Goal: Task Accomplishment & Management: Manage account settings

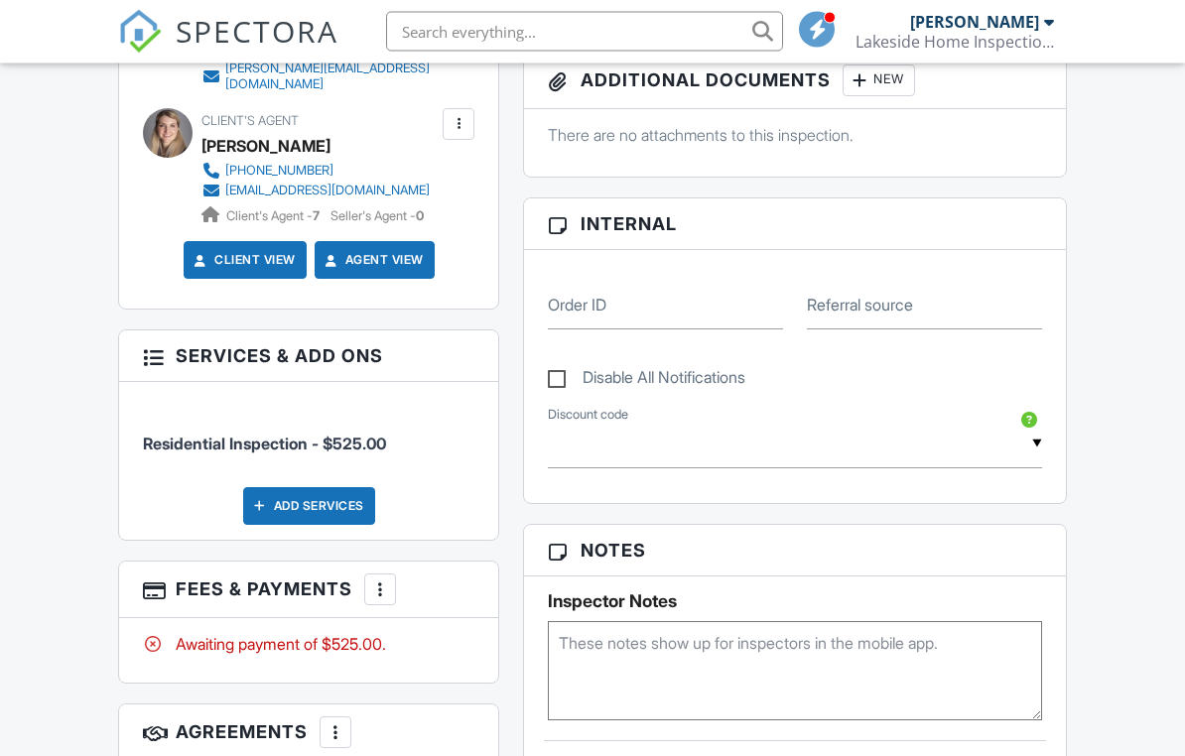
scroll to position [825, 0]
click at [340, 501] on div "Add Services" at bounding box center [309, 506] width 132 height 38
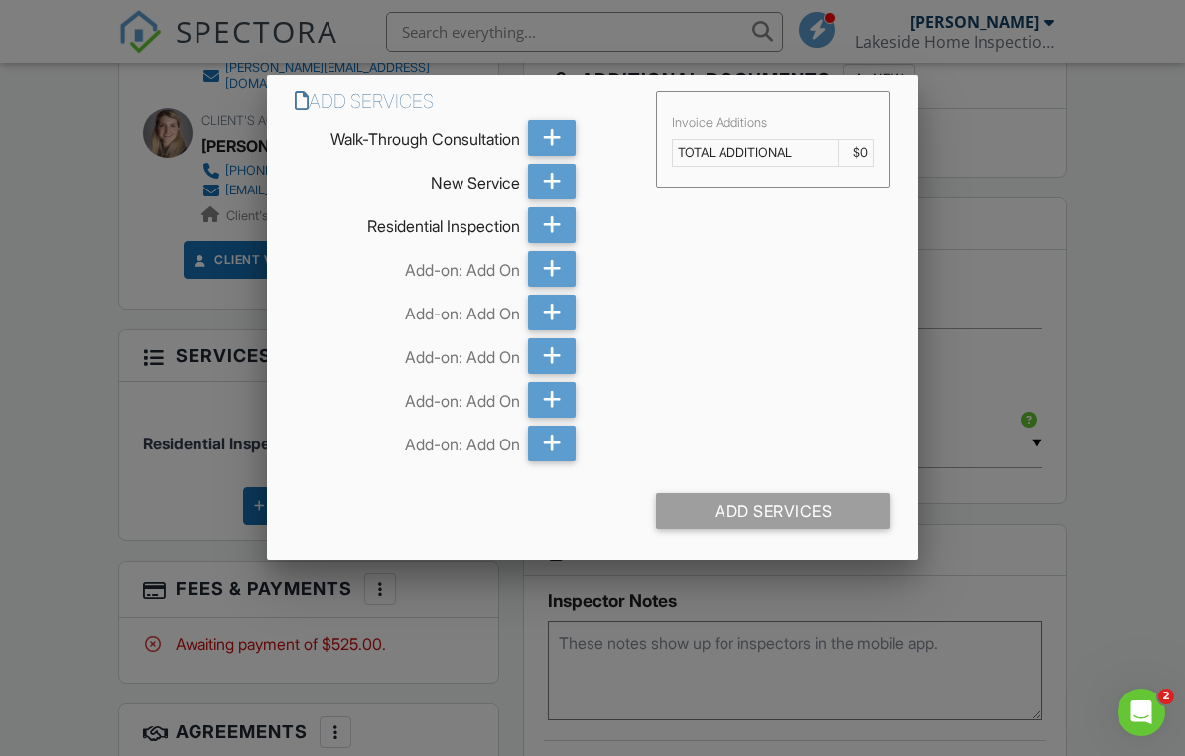
scroll to position [0, 0]
click at [552, 273] on icon at bounding box center [552, 269] width 19 height 36
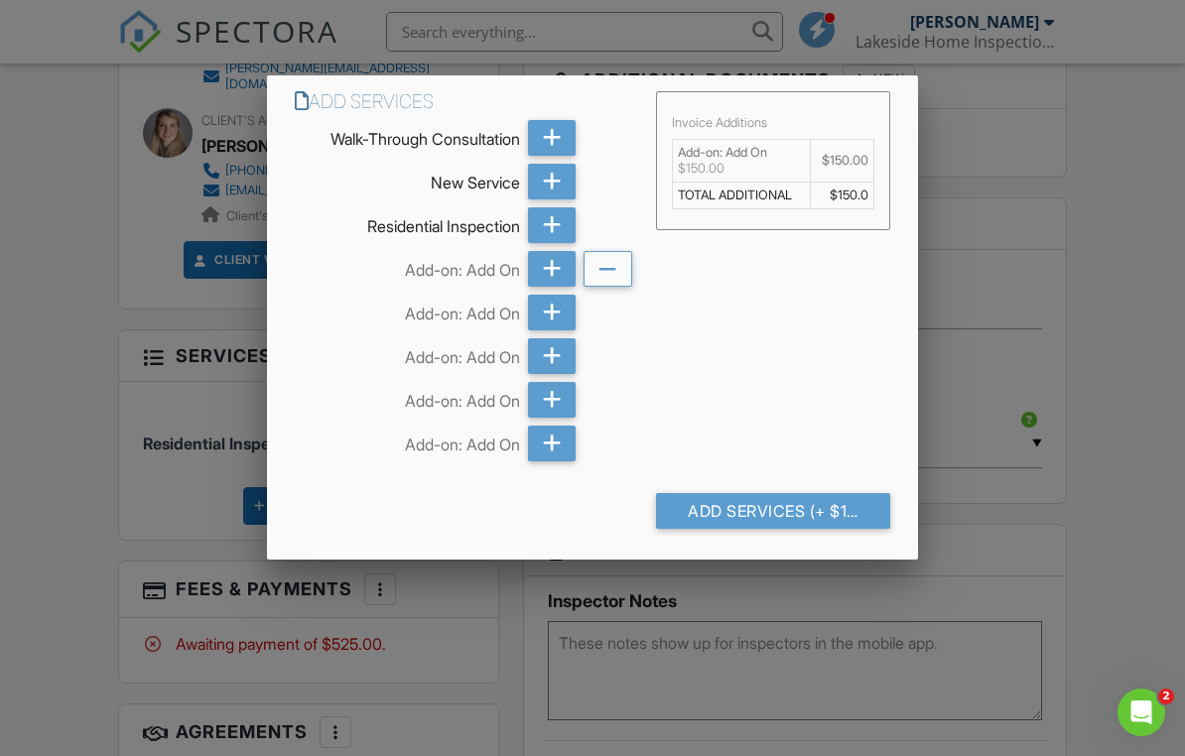
click at [1101, 493] on div at bounding box center [592, 374] width 1185 height 946
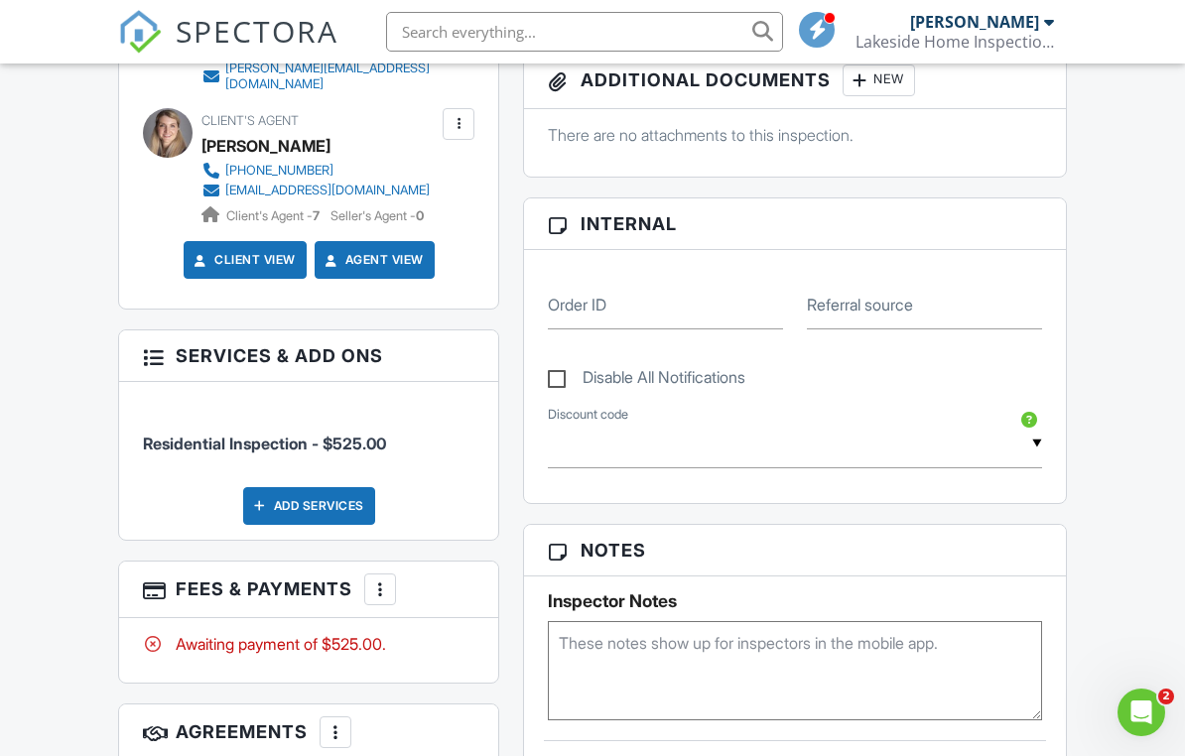
click at [383, 580] on div at bounding box center [380, 589] width 20 height 20
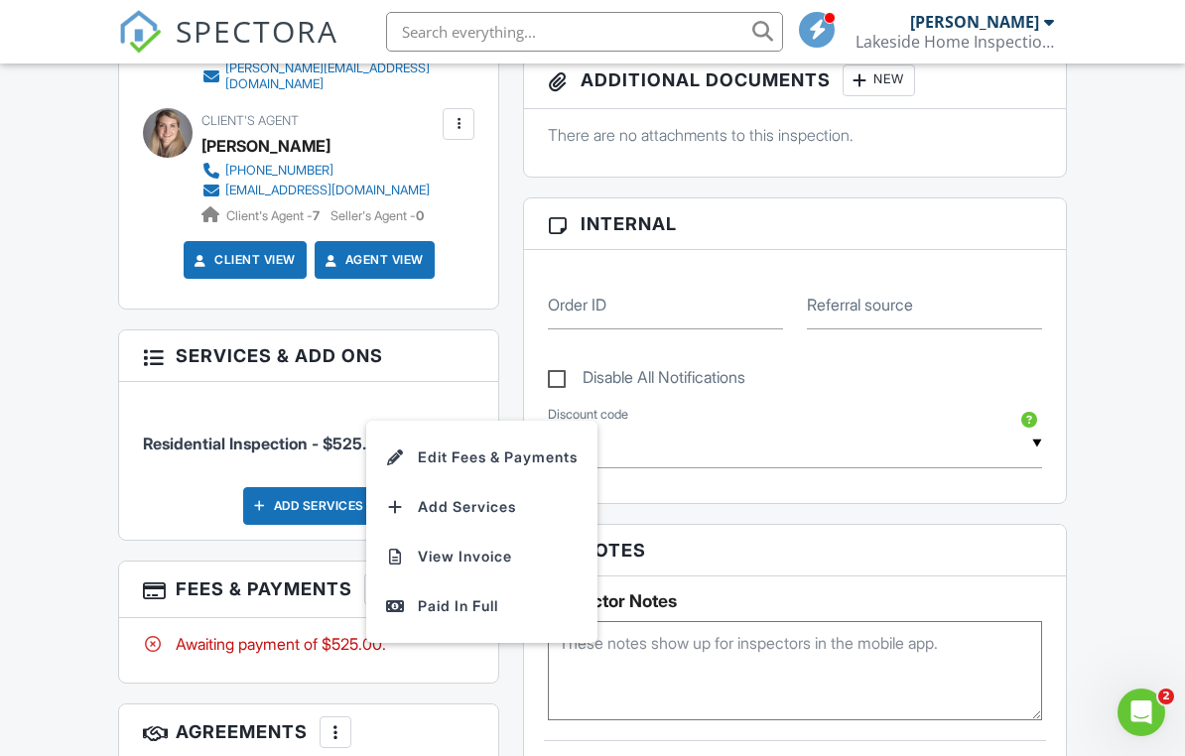
click at [500, 507] on li "Add Services" at bounding box center [481, 507] width 207 height 50
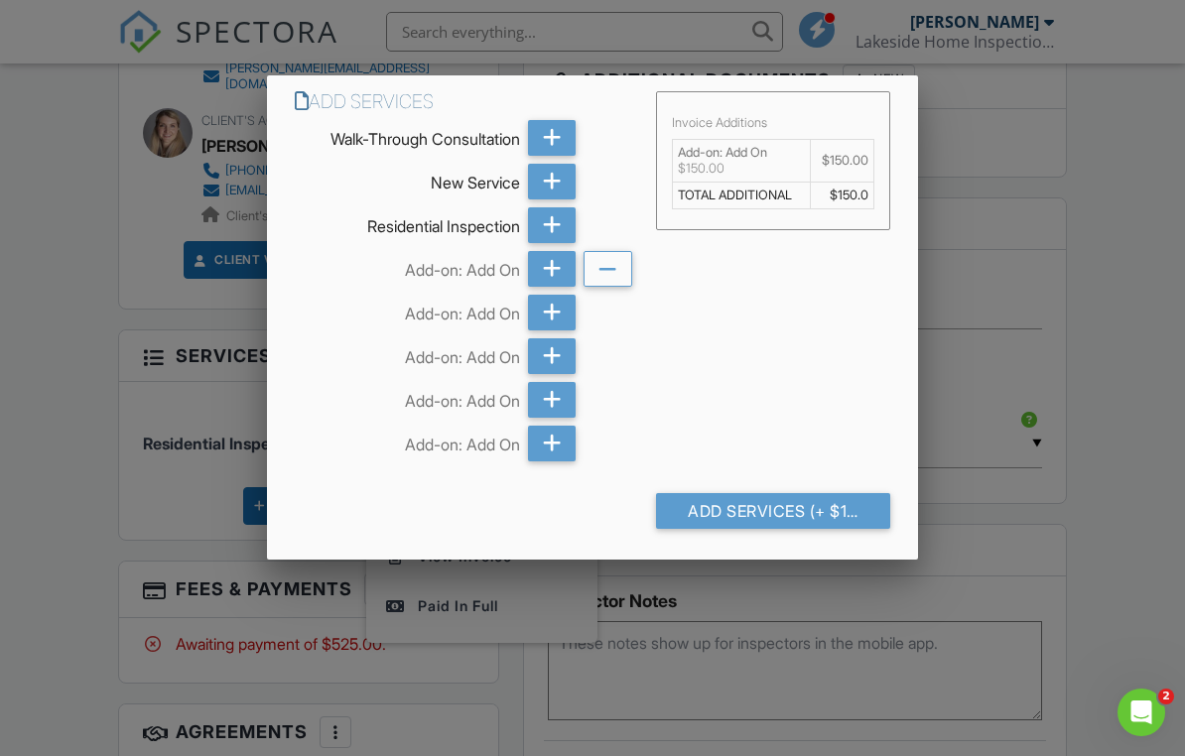
click at [730, 512] on div "Add Services (+ $150.0)" at bounding box center [773, 511] width 234 height 36
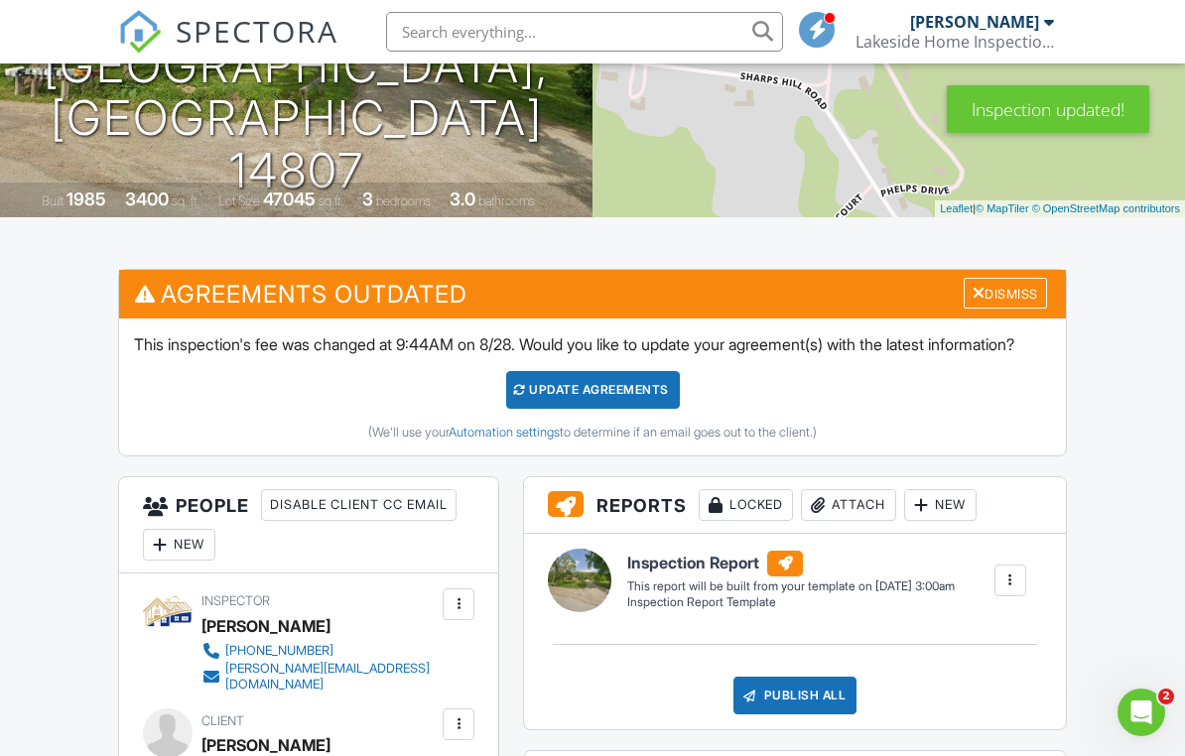
click at [999, 295] on div "Dismiss" at bounding box center [1004, 293] width 83 height 31
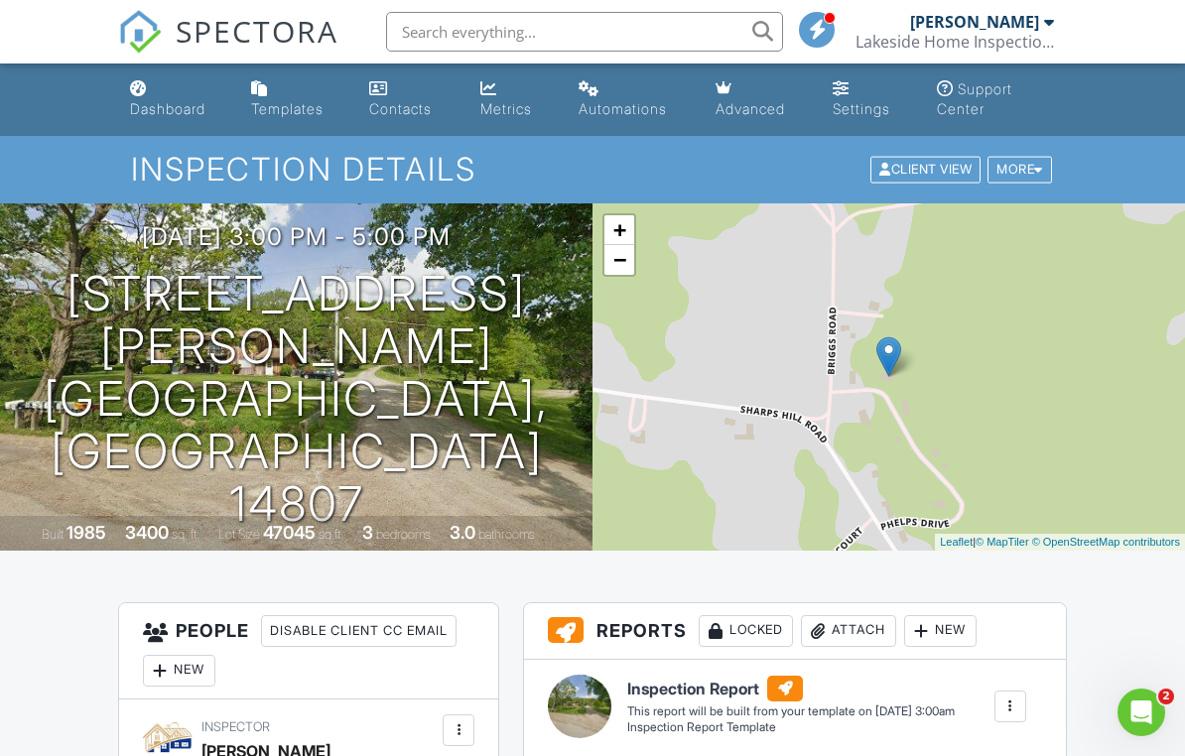
click at [1029, 174] on div "More" at bounding box center [1019, 170] width 64 height 27
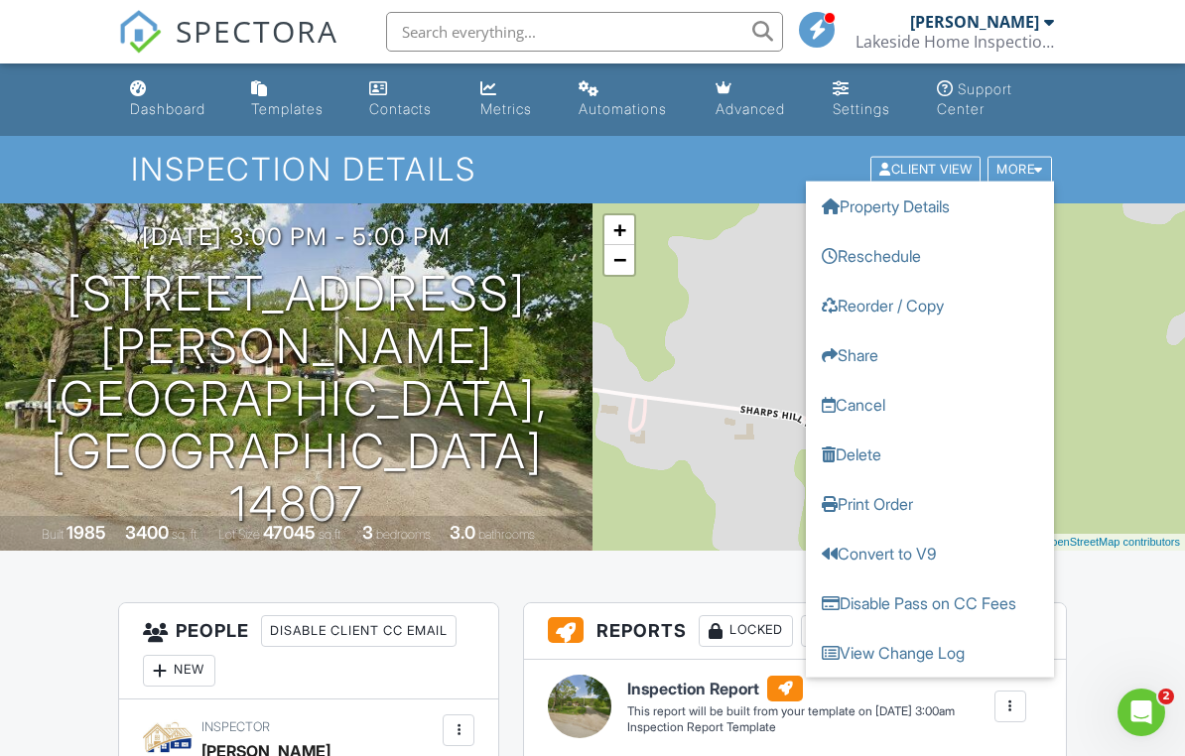
click at [964, 204] on link "Property Details" at bounding box center [930, 207] width 248 height 50
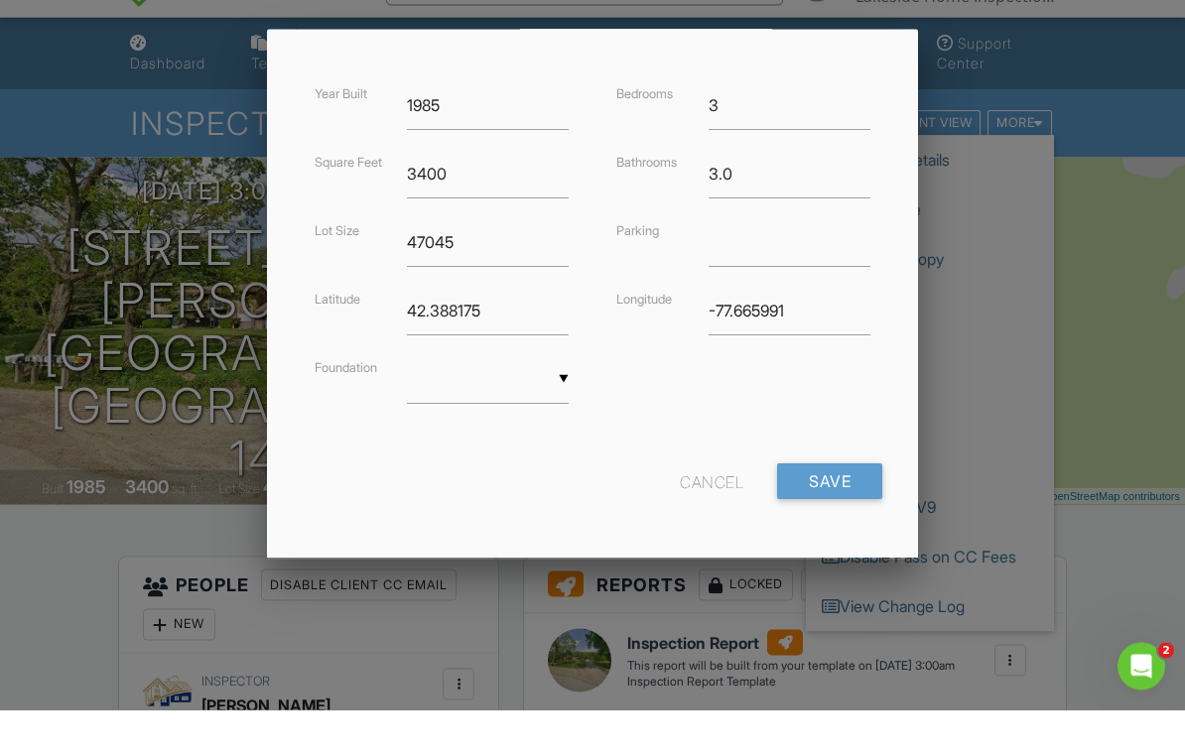
scroll to position [461, 0]
click at [869, 512] on input "Save" at bounding box center [829, 530] width 105 height 36
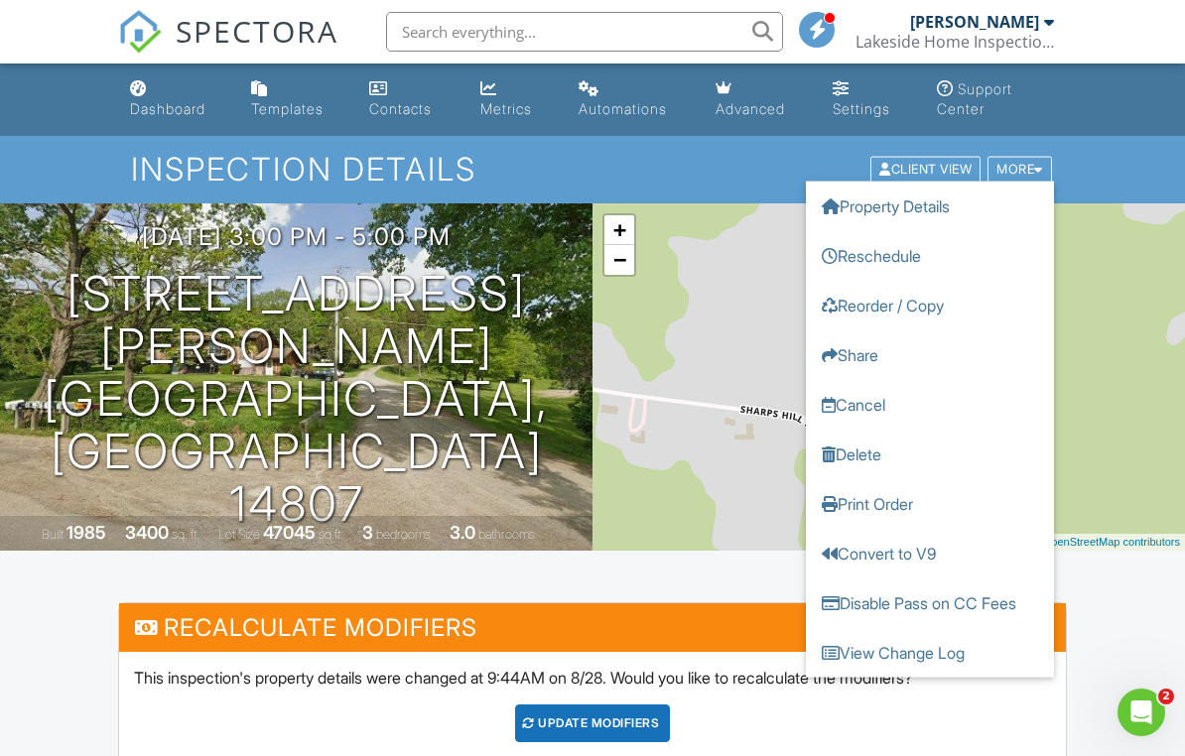
click at [927, 169] on div "Client View" at bounding box center [925, 170] width 110 height 27
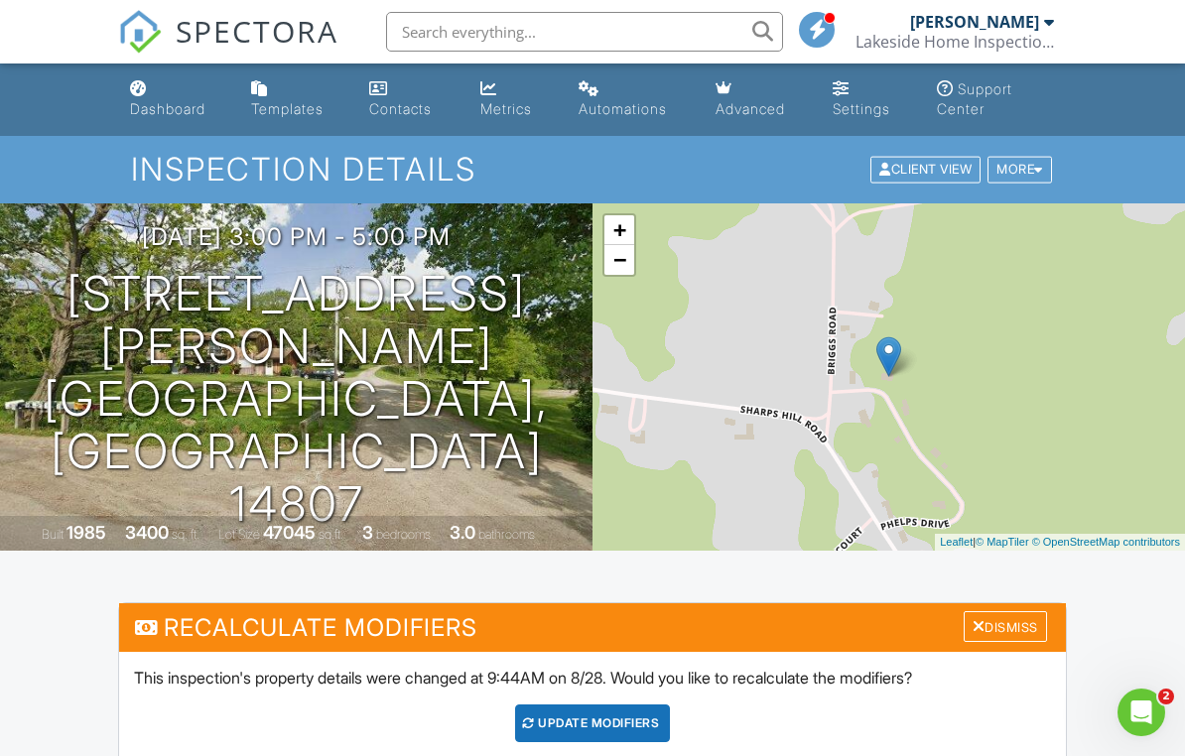
click at [1031, 623] on div "Dismiss" at bounding box center [1004, 626] width 83 height 31
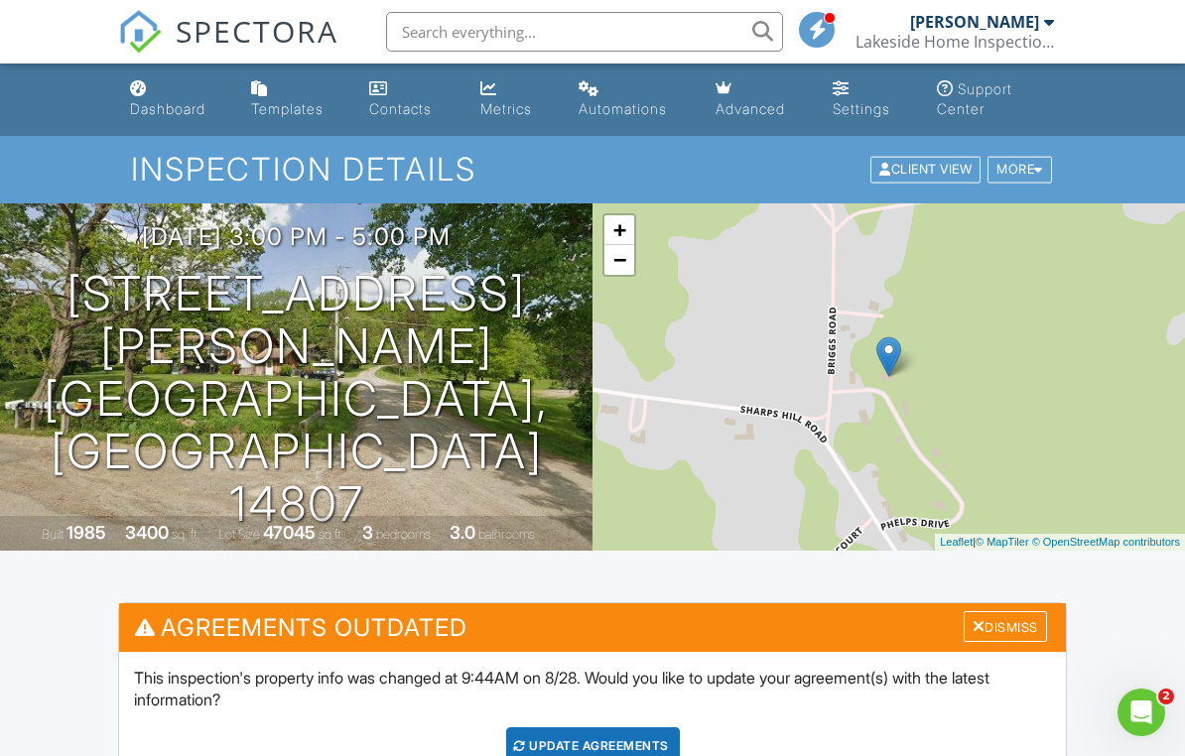
click at [1010, 163] on div "More" at bounding box center [1019, 170] width 64 height 27
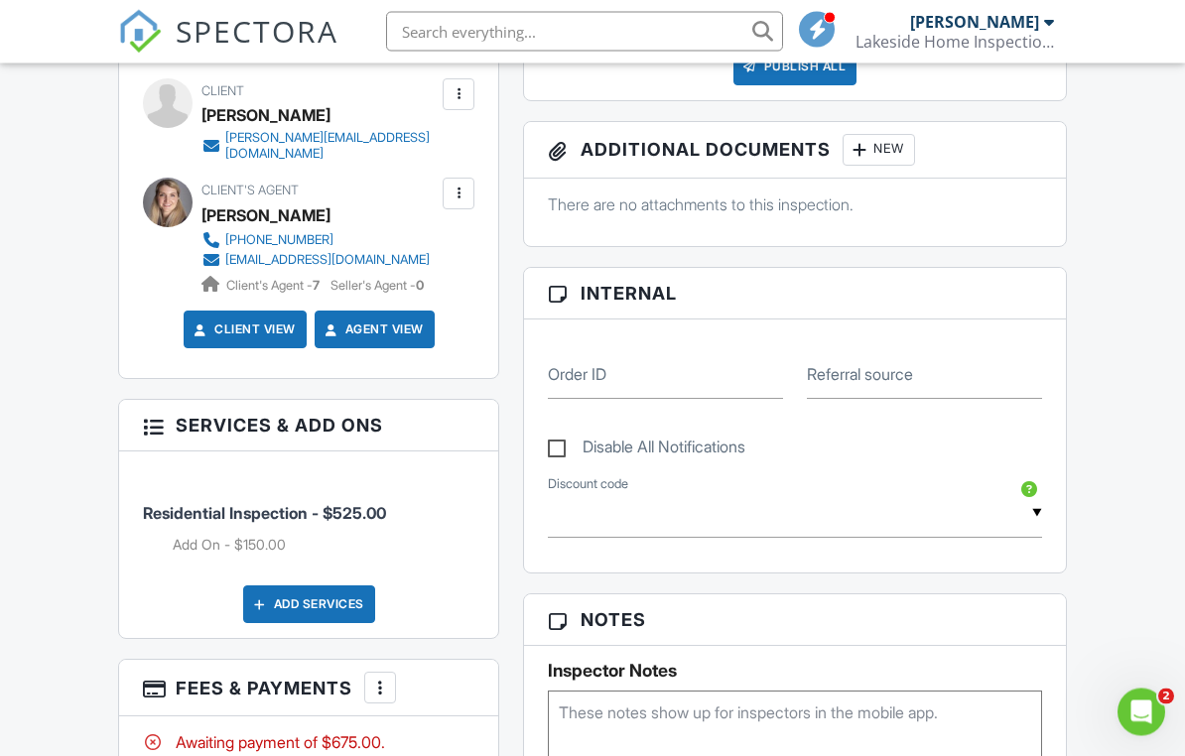
scroll to position [1032, 0]
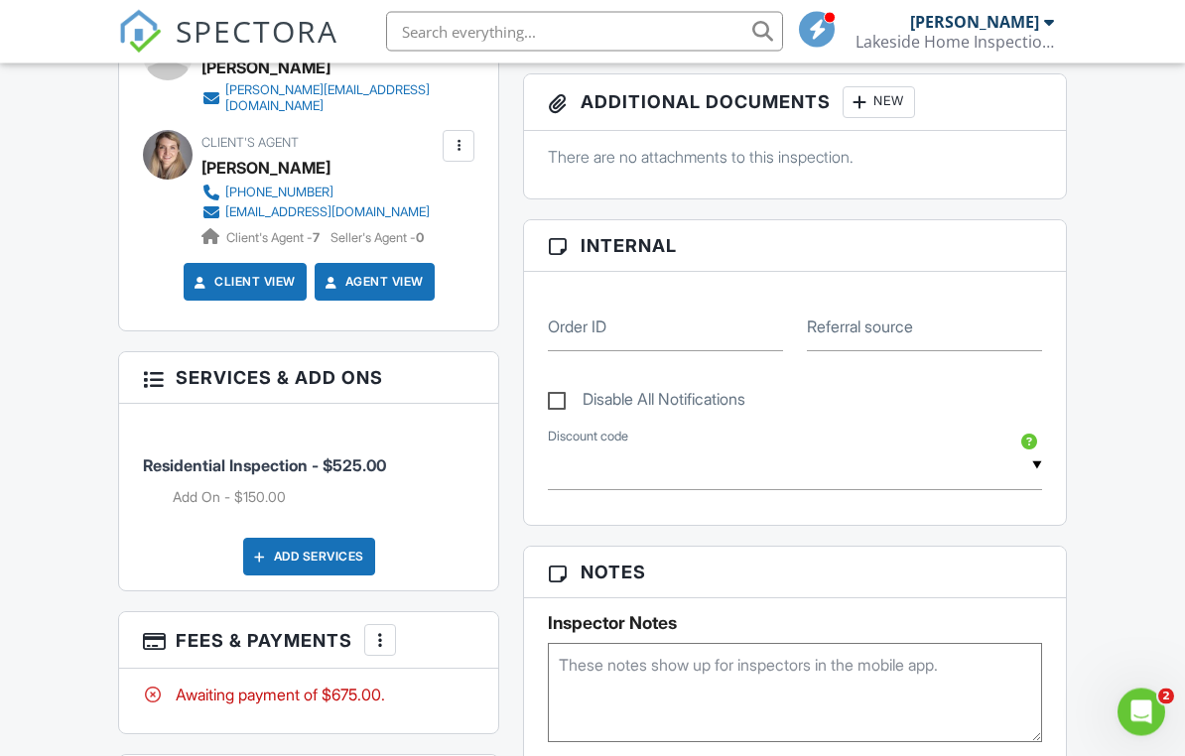
click at [382, 643] on div at bounding box center [380, 641] width 20 height 20
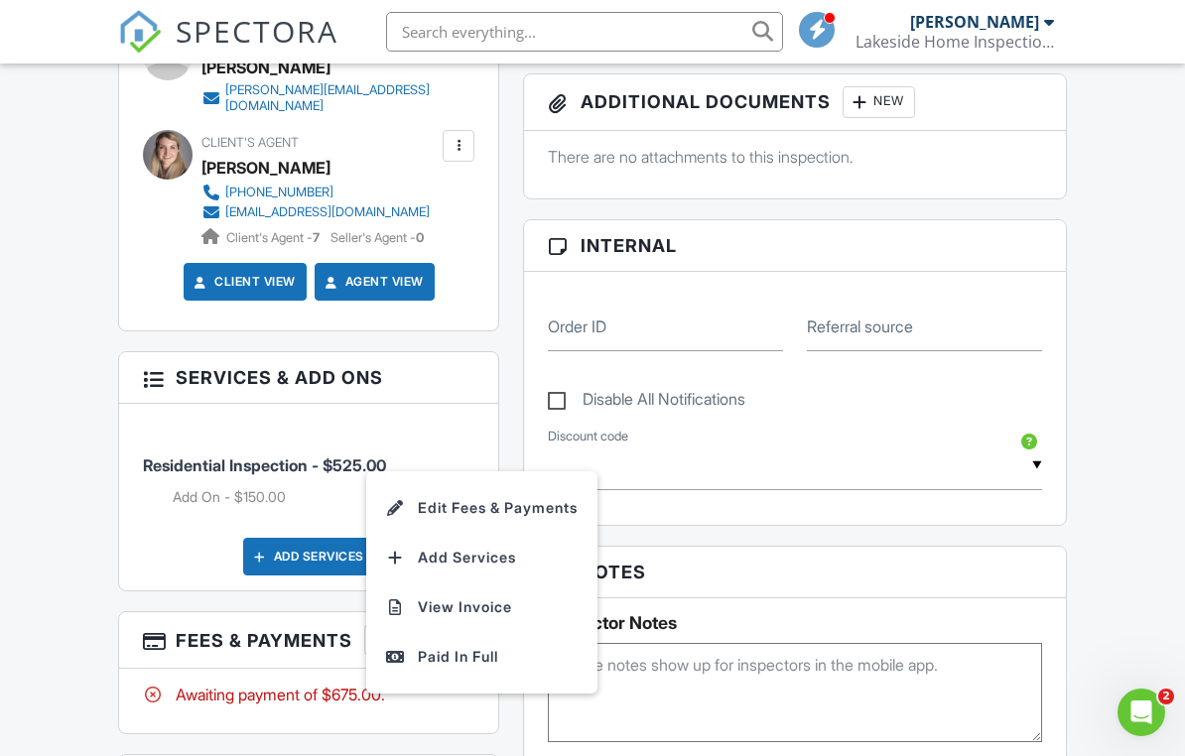
click at [516, 516] on li "Edit Fees & Payments" at bounding box center [481, 508] width 207 height 50
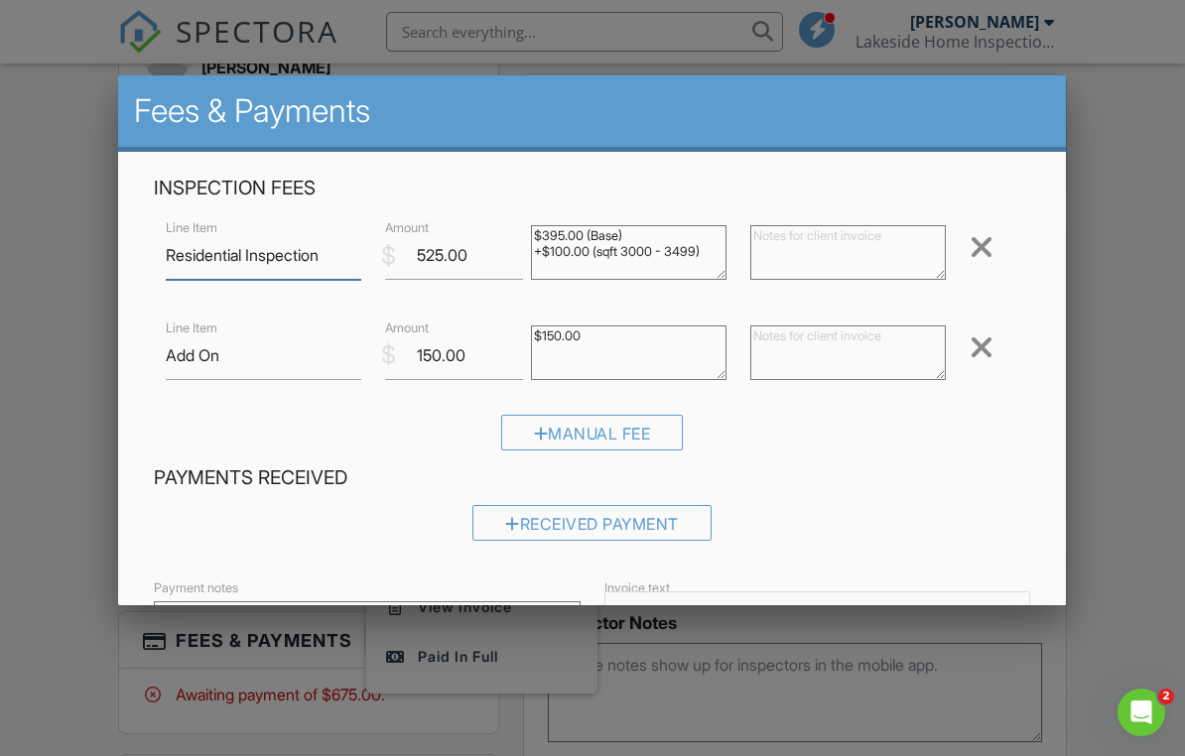
scroll to position [1032, 0]
click at [281, 372] on input "Add On" at bounding box center [263, 355] width 195 height 49
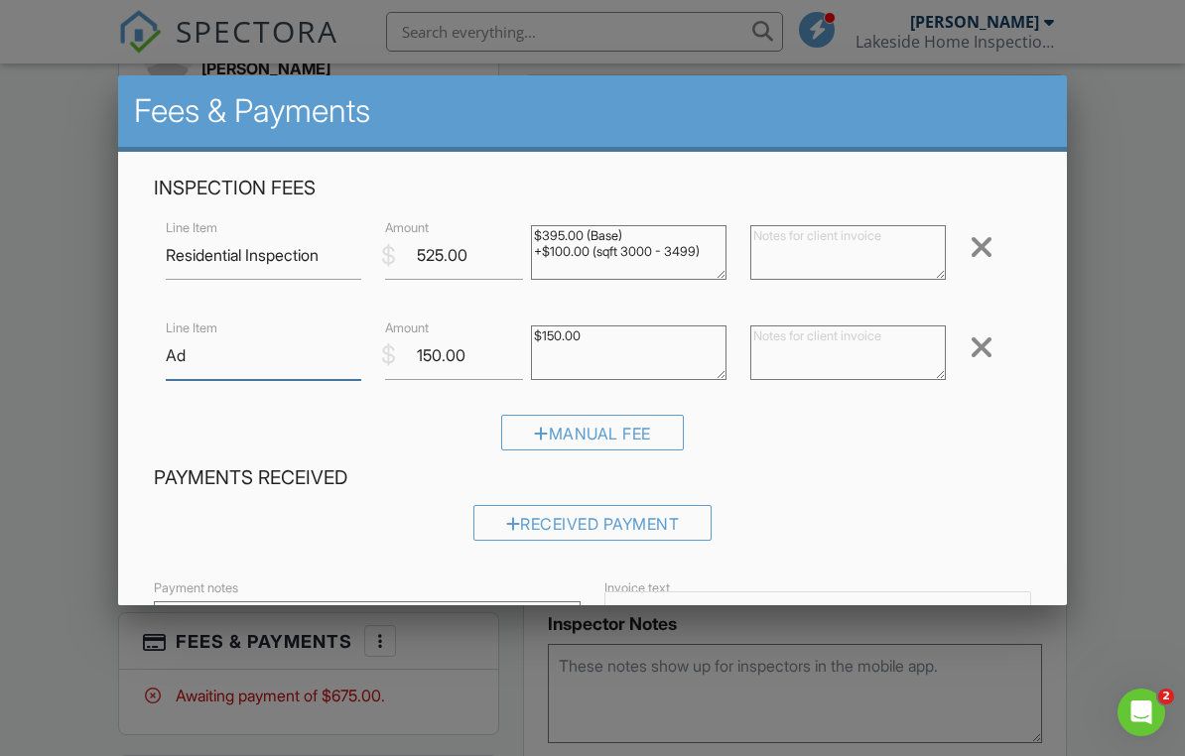
type input "A"
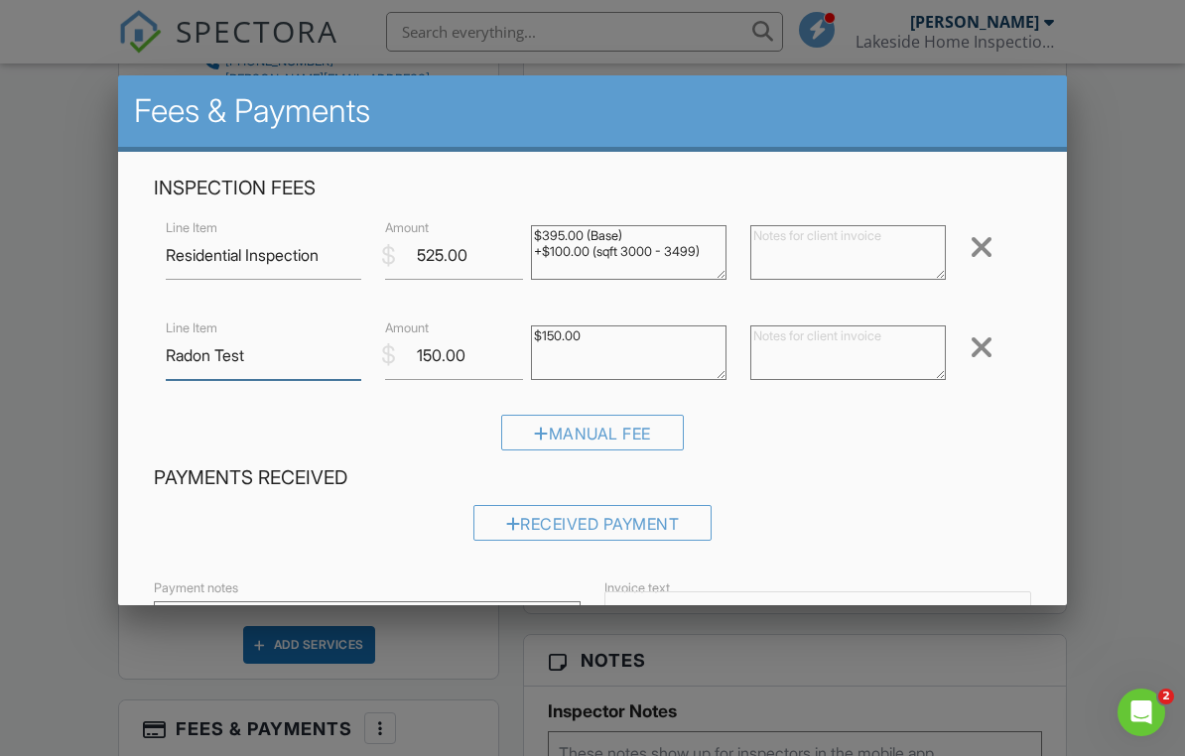
scroll to position [942, 0]
type input "Radon Test"
click at [463, 349] on input "150.00" at bounding box center [454, 355] width 138 height 49
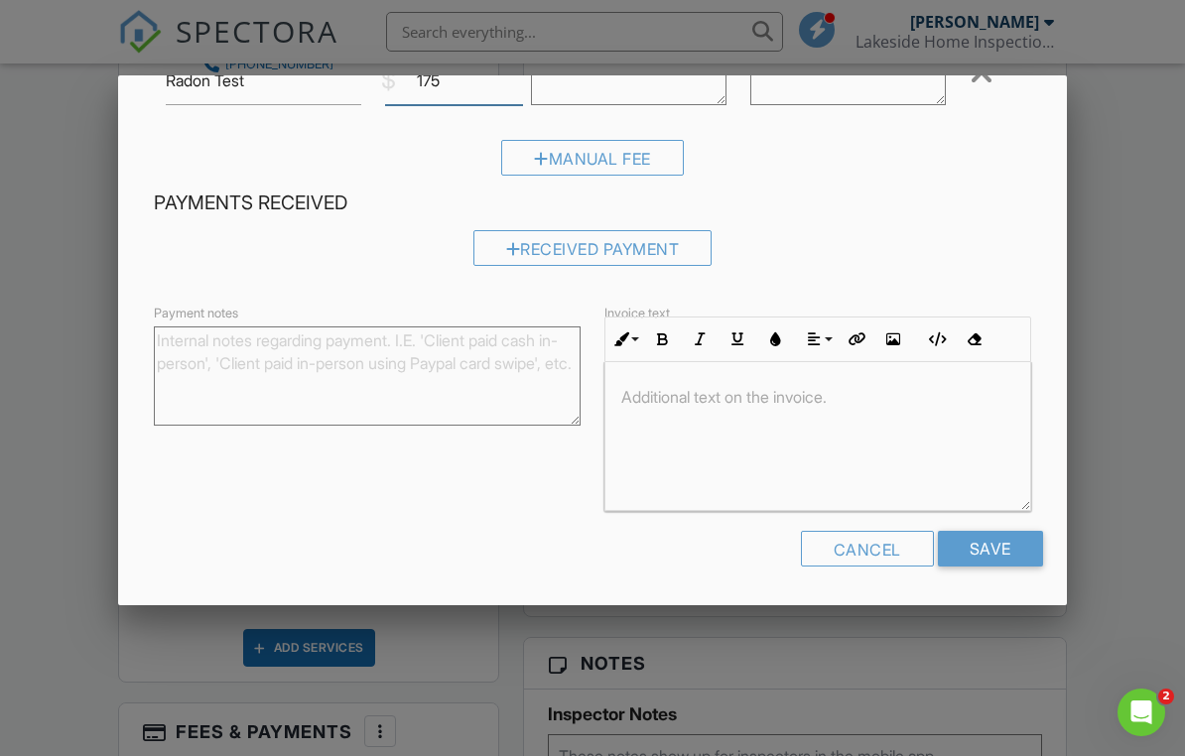
scroll to position [274, 0]
type input "175"
click at [1011, 545] on input "Save" at bounding box center [990, 550] width 105 height 36
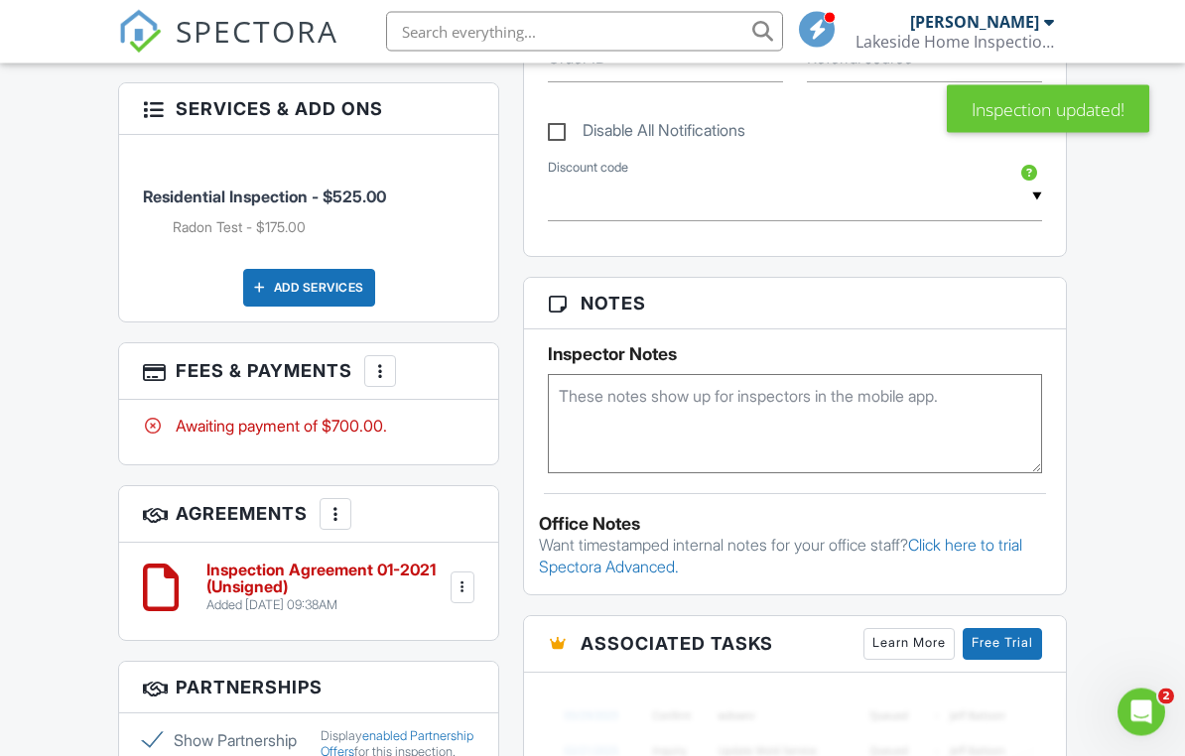
scroll to position [1282, 0]
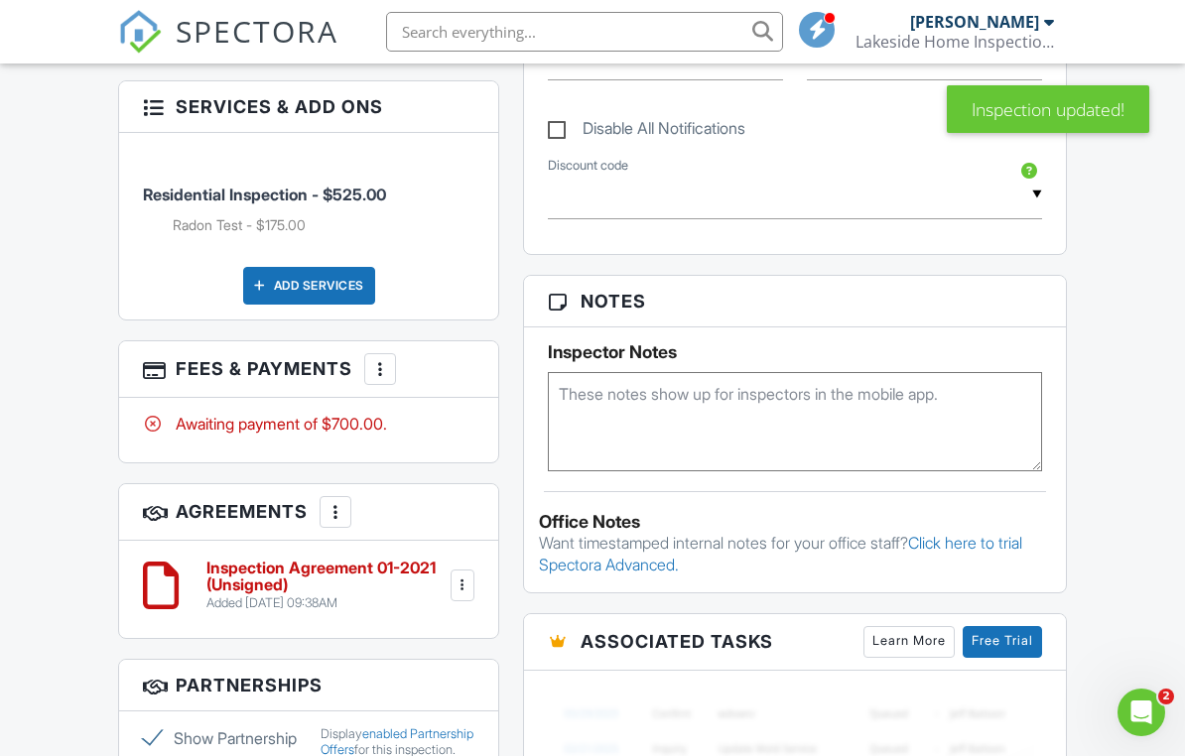
click at [344, 522] on div at bounding box center [335, 512] width 20 height 20
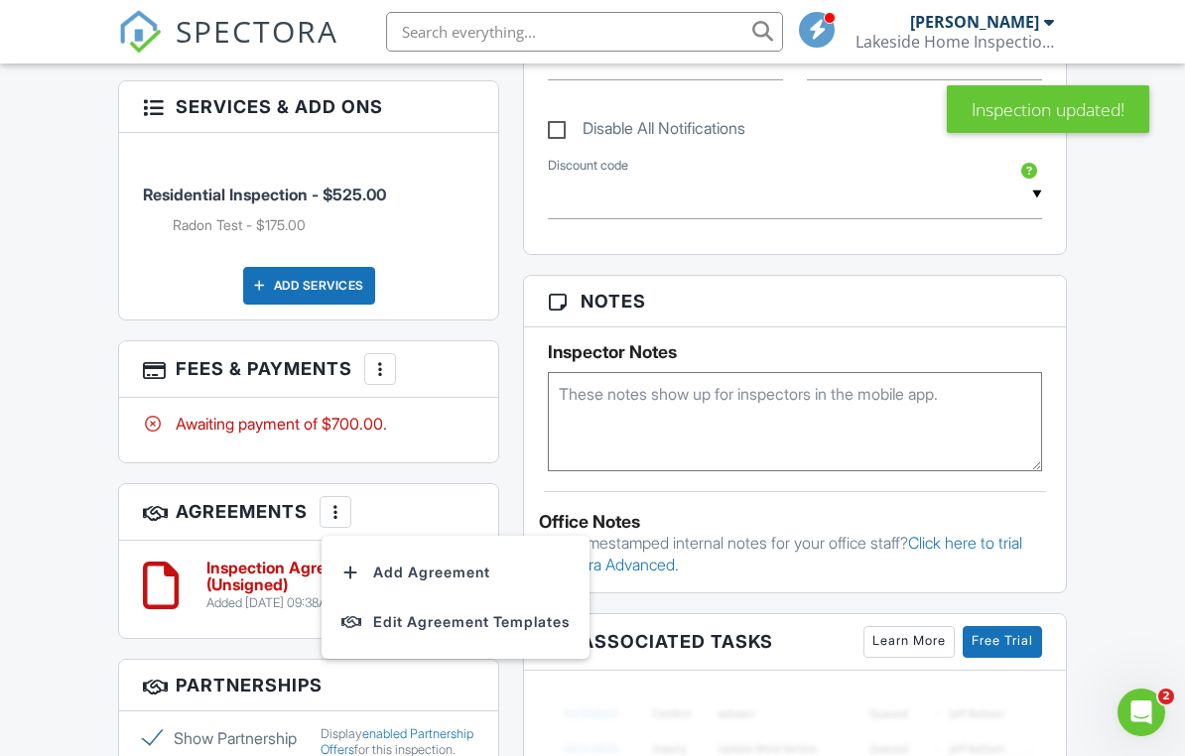
click at [381, 596] on li "Add Agreement" at bounding box center [455, 573] width 244 height 50
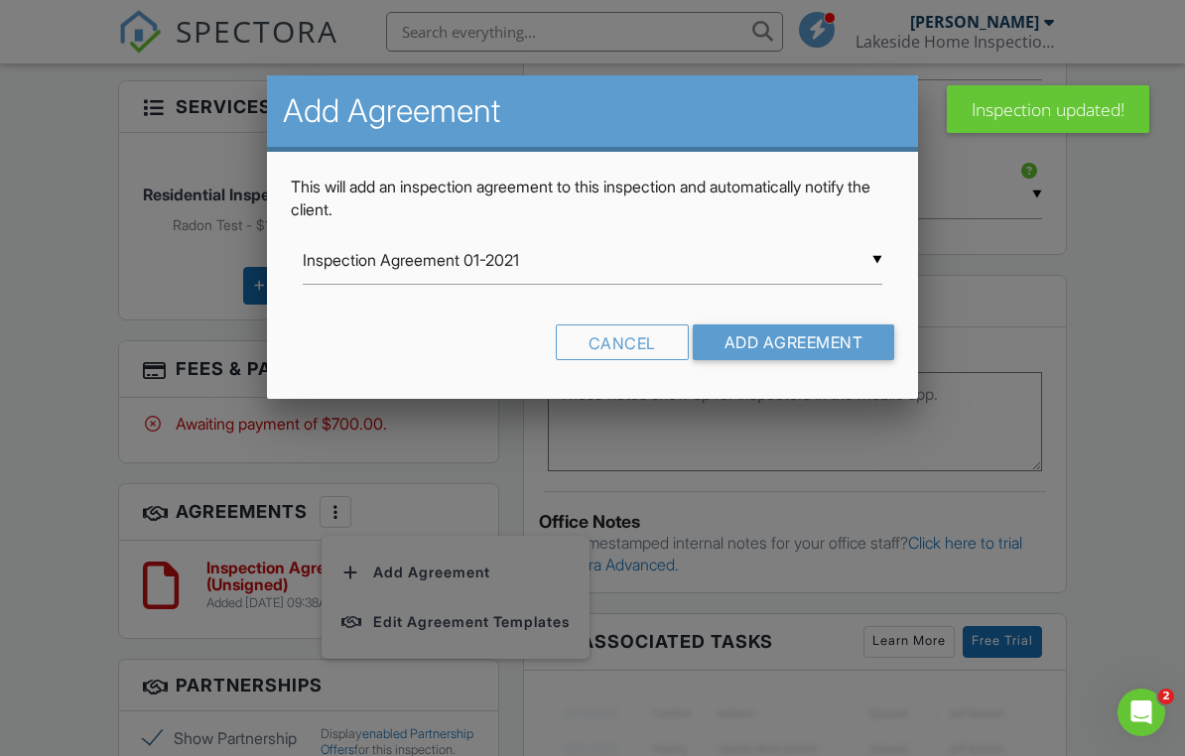
click at [860, 273] on input "Inspection Agreement 01-2021" at bounding box center [593, 260] width 580 height 49
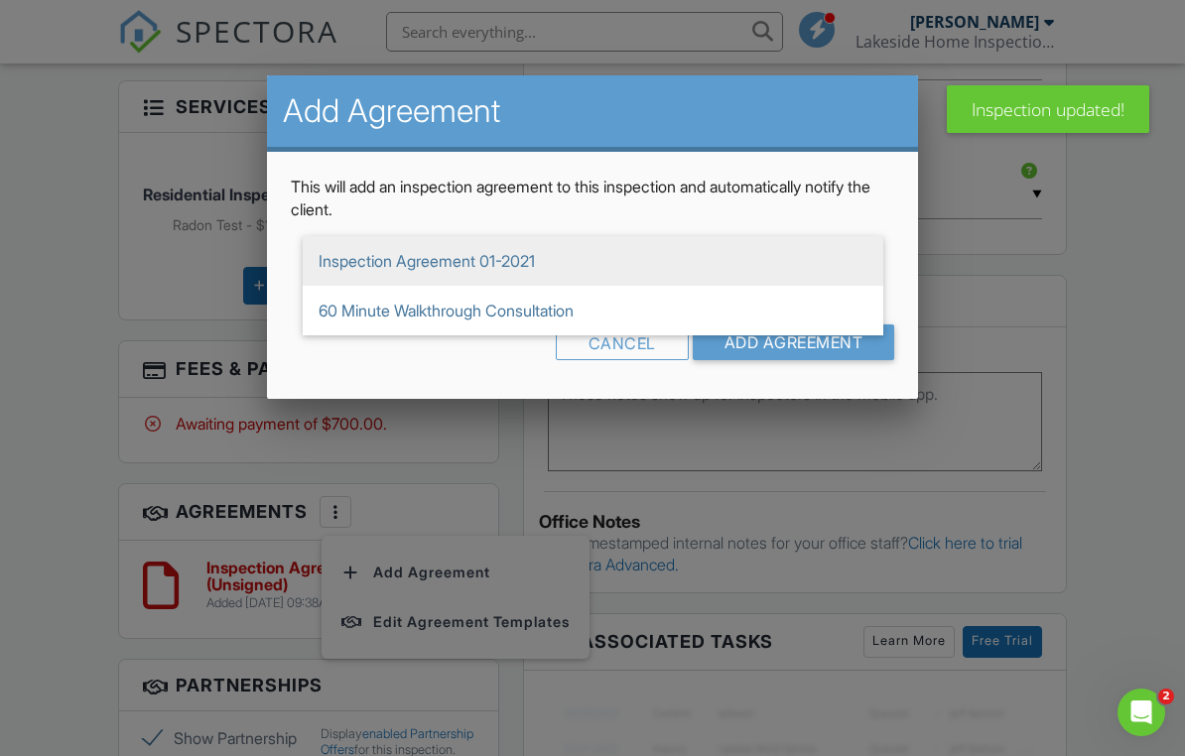
click at [1138, 449] on div at bounding box center [592, 374] width 1185 height 946
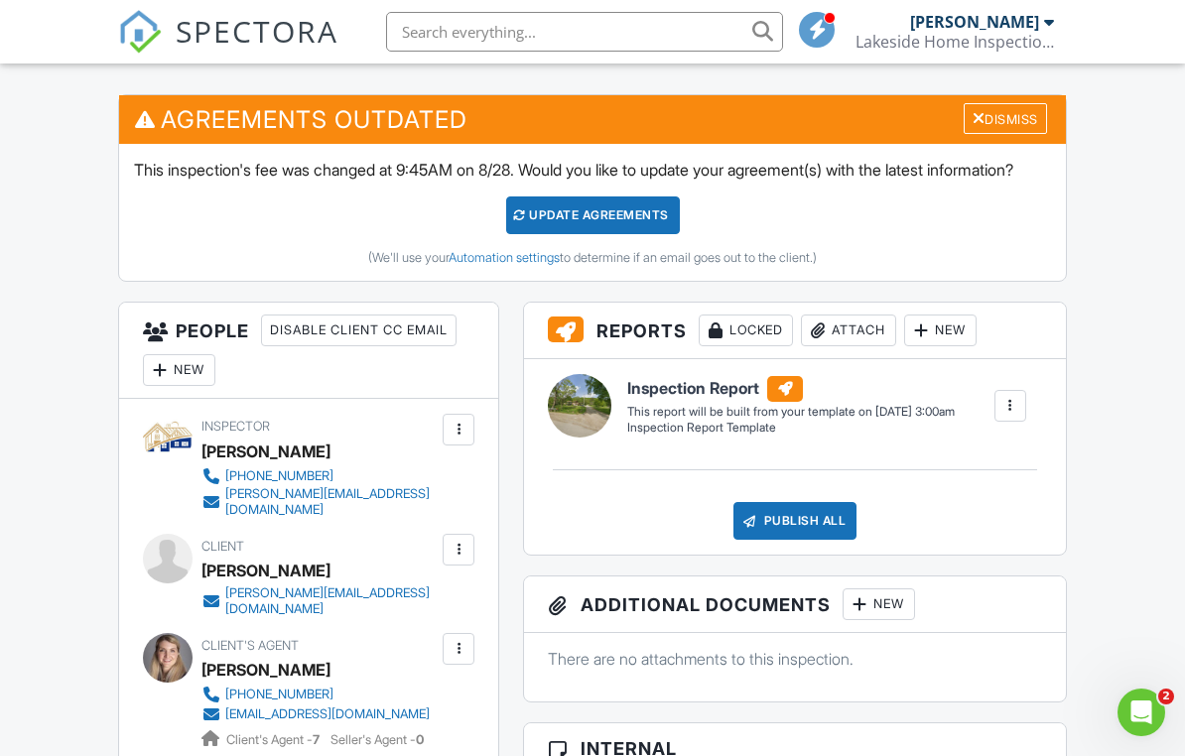
scroll to position [507, 0]
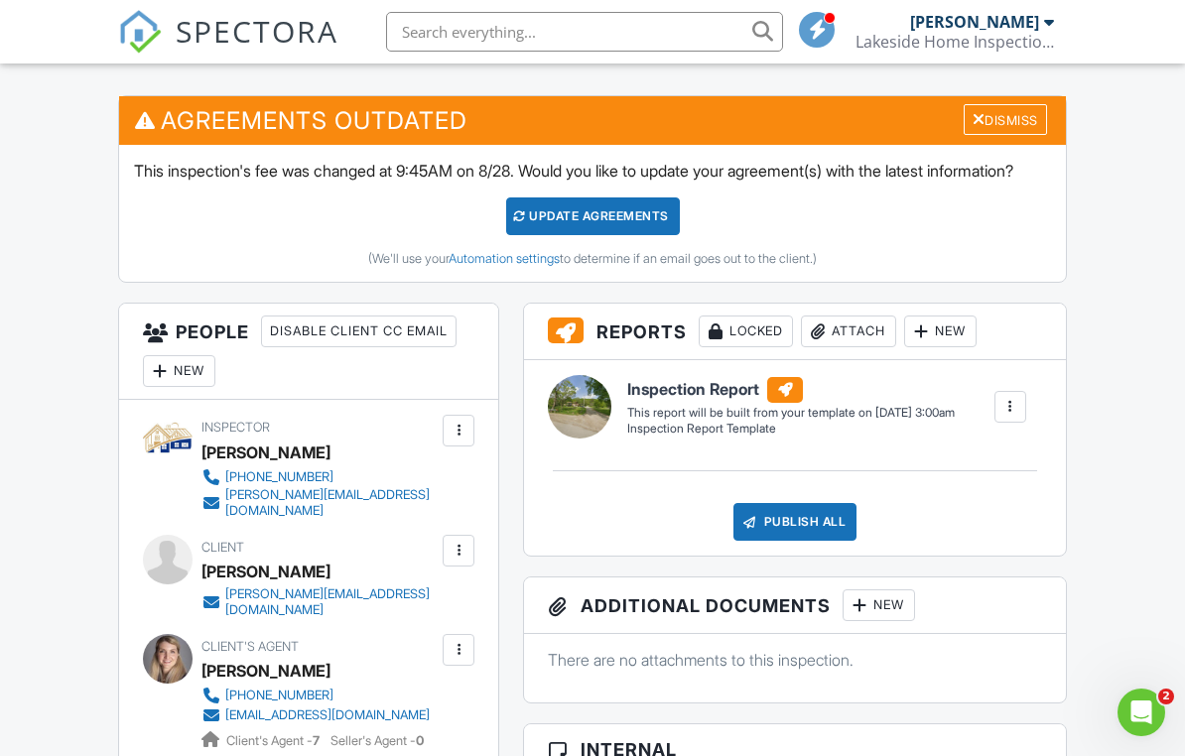
click at [639, 228] on div "Update Agreements" at bounding box center [593, 216] width 174 height 38
